Goal: Find specific page/section: Find specific page/section

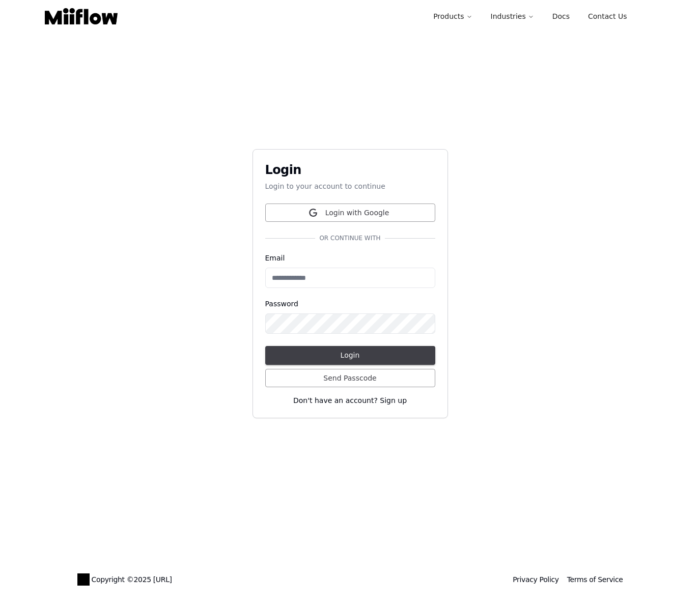
click at [379, 215] on button "Login with Google" at bounding box center [350, 213] width 170 height 19
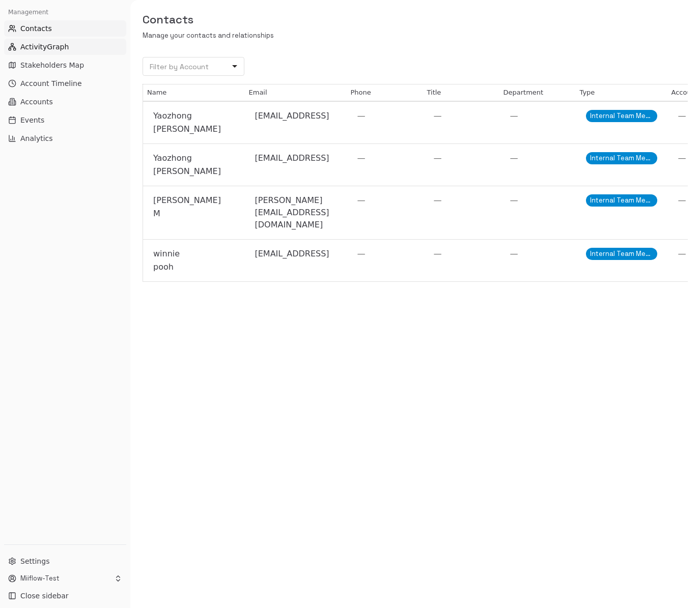
click at [34, 44] on span "ActivityGraph" at bounding box center [44, 47] width 48 height 10
